Goal: Task Accomplishment & Management: Use online tool/utility

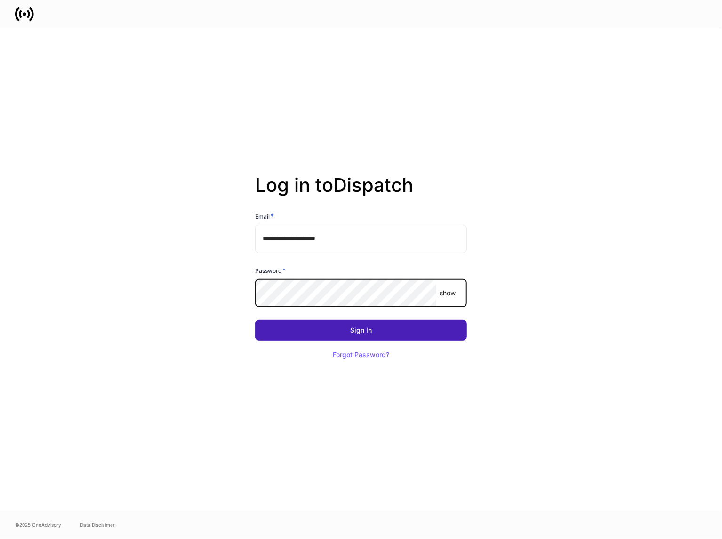
click at [316, 328] on button "Sign In" at bounding box center [361, 330] width 212 height 21
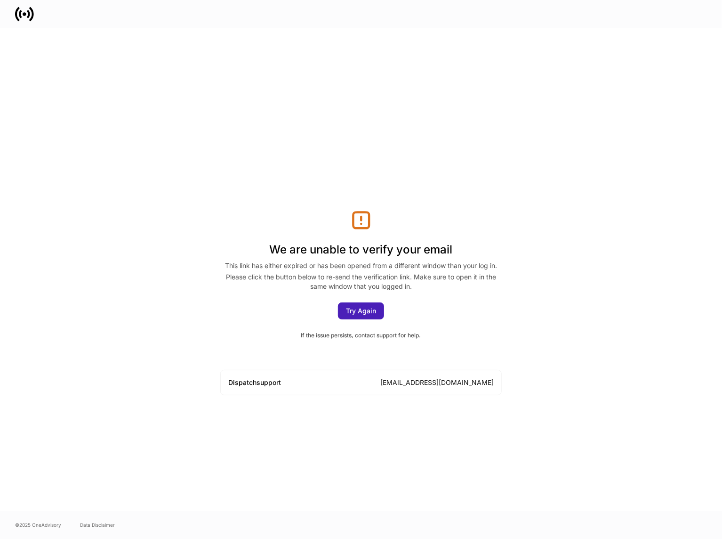
click at [362, 308] on div "Try Again" at bounding box center [361, 311] width 30 height 7
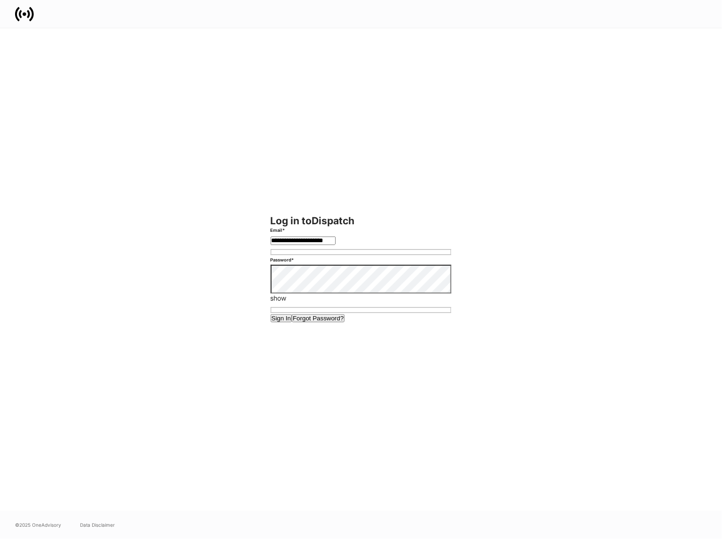
click at [292, 322] on button "Sign In" at bounding box center [282, 318] width 22 height 8
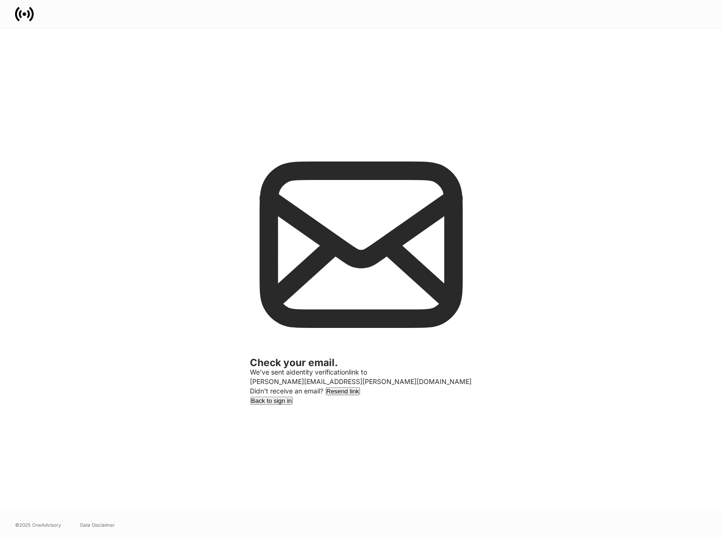
click at [360, 388] on div "Resend link" at bounding box center [343, 391] width 33 height 6
